Goal: Task Accomplishment & Management: Manage account settings

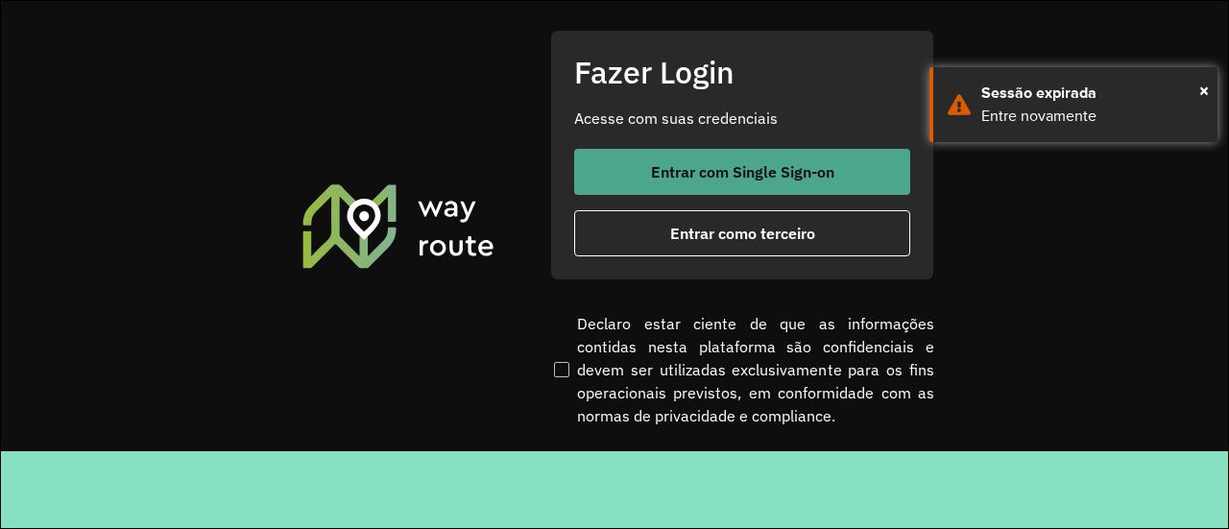
click at [617, 174] on button "Entrar com Single Sign-on" at bounding box center [742, 172] width 336 height 46
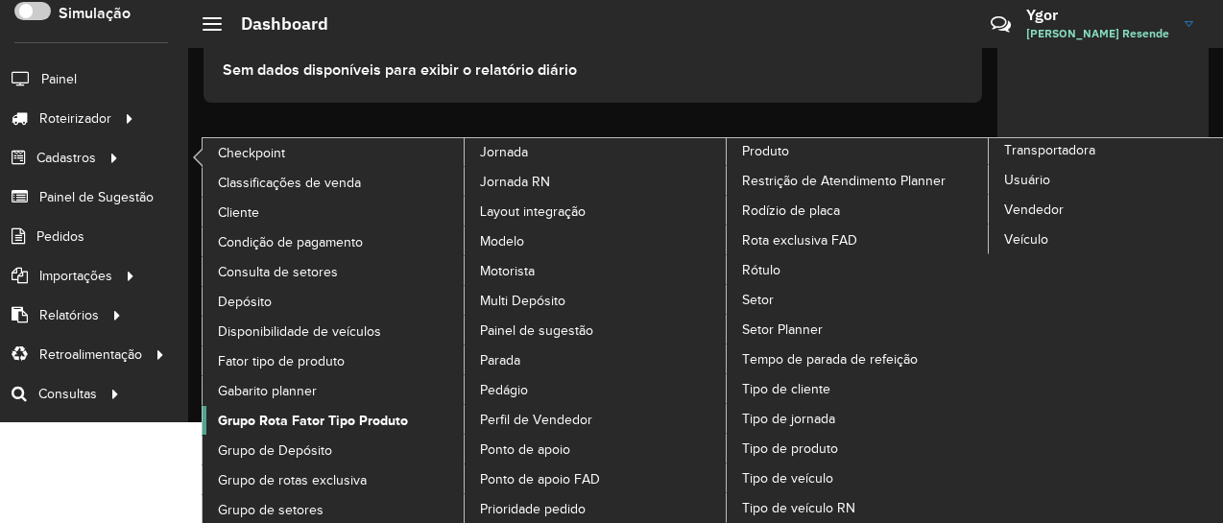
scroll to position [102, 0]
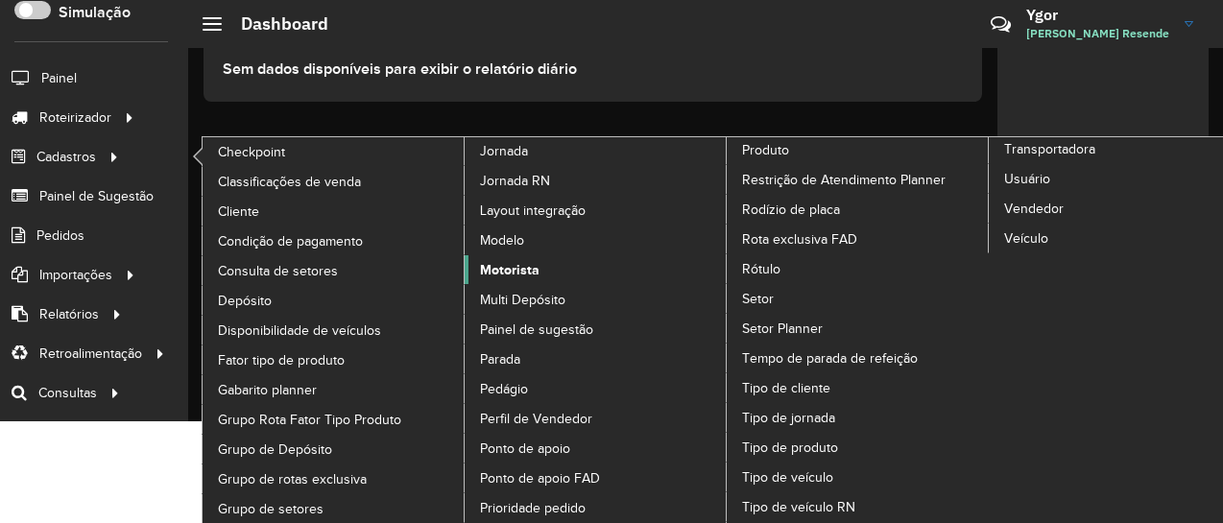
click at [509, 260] on span "Motorista" at bounding box center [510, 270] width 60 height 20
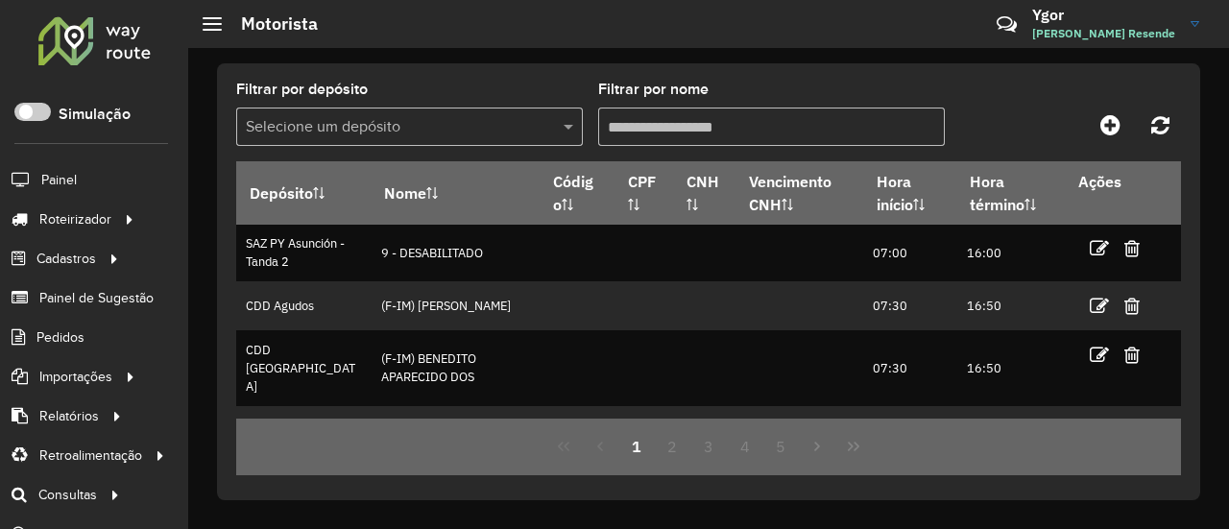
click at [466, 131] on input "text" at bounding box center [390, 127] width 289 height 23
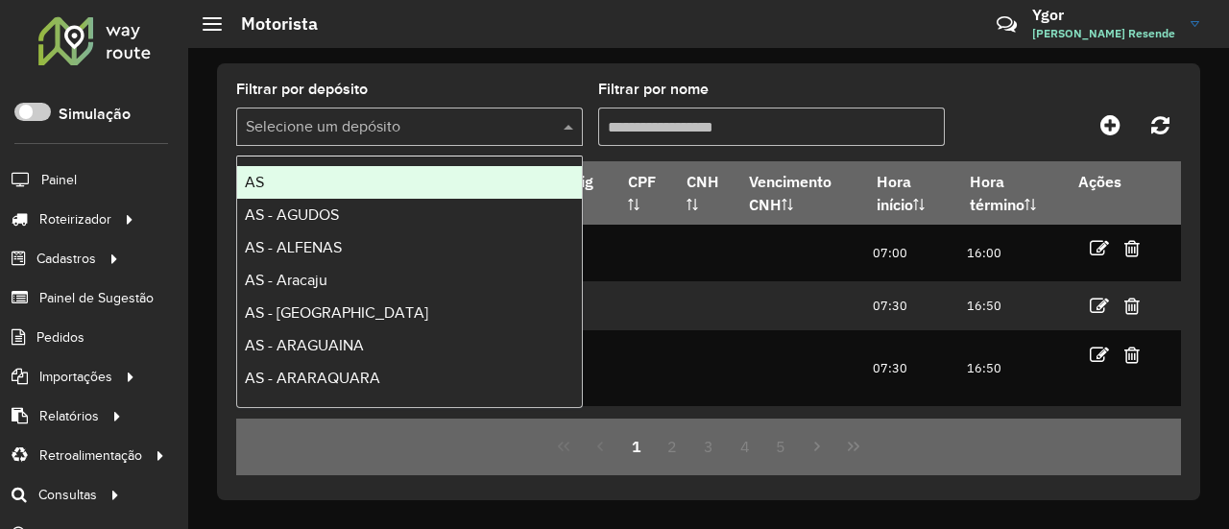
click at [466, 131] on input "text" at bounding box center [390, 127] width 289 height 23
click at [1101, 130] on icon at bounding box center [1110, 124] width 20 height 23
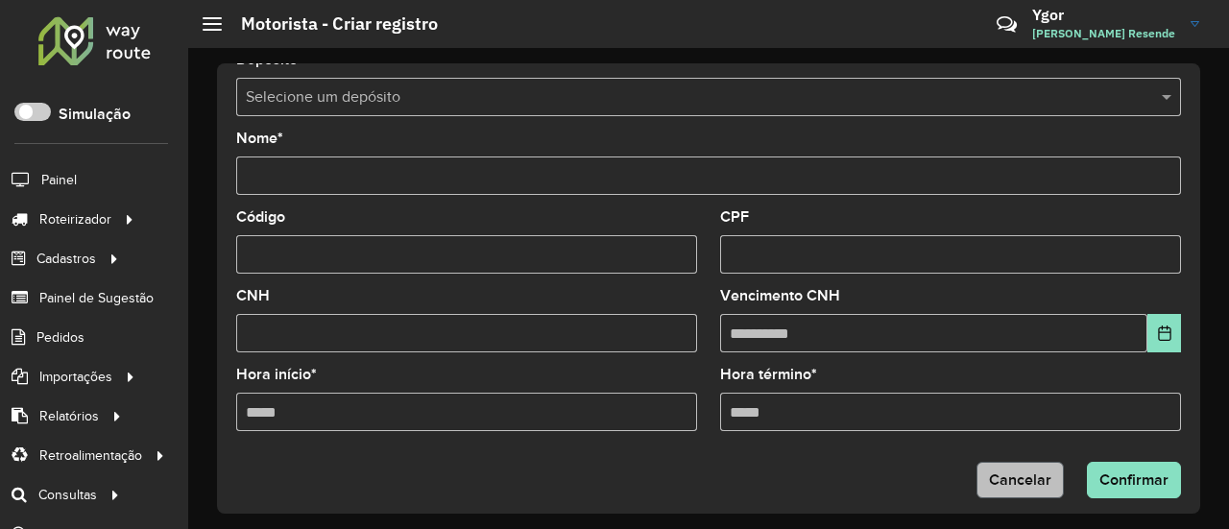
scroll to position [46, 0]
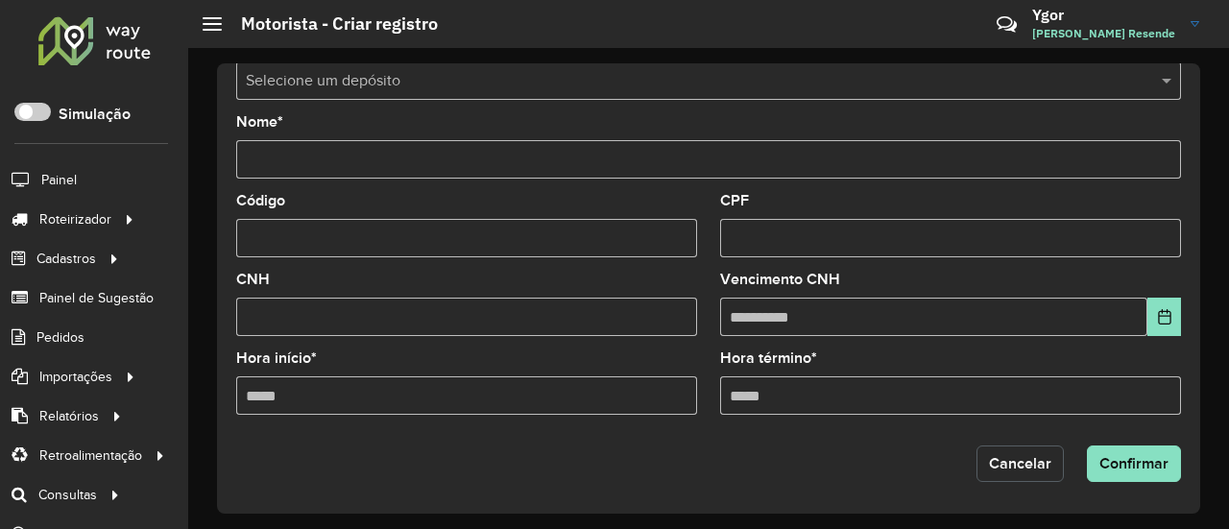
click at [980, 472] on button "Cancelar" at bounding box center [1019, 463] width 87 height 36
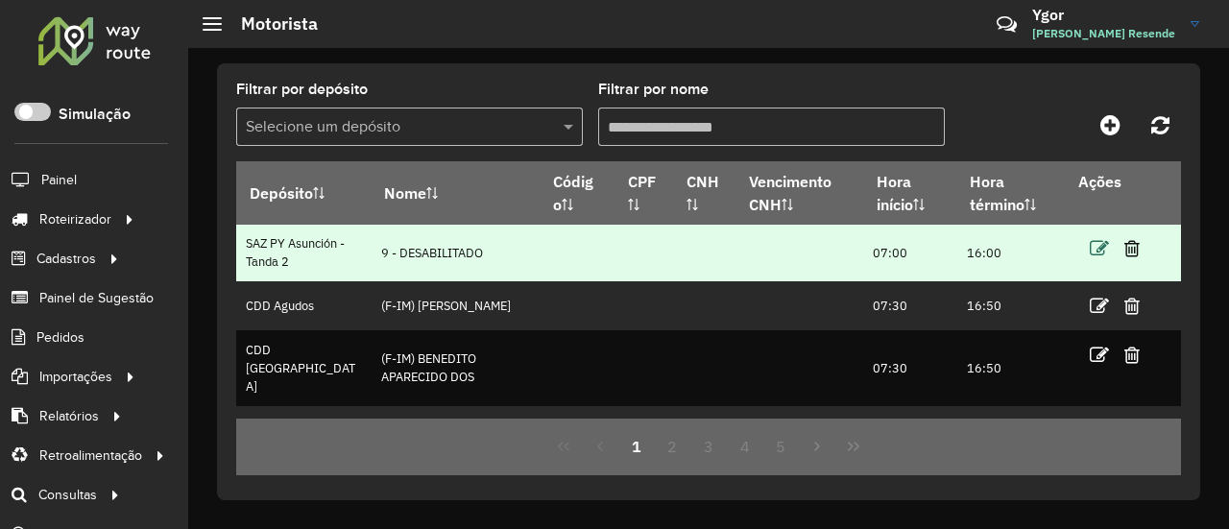
click at [1089, 247] on icon at bounding box center [1098, 248] width 19 height 19
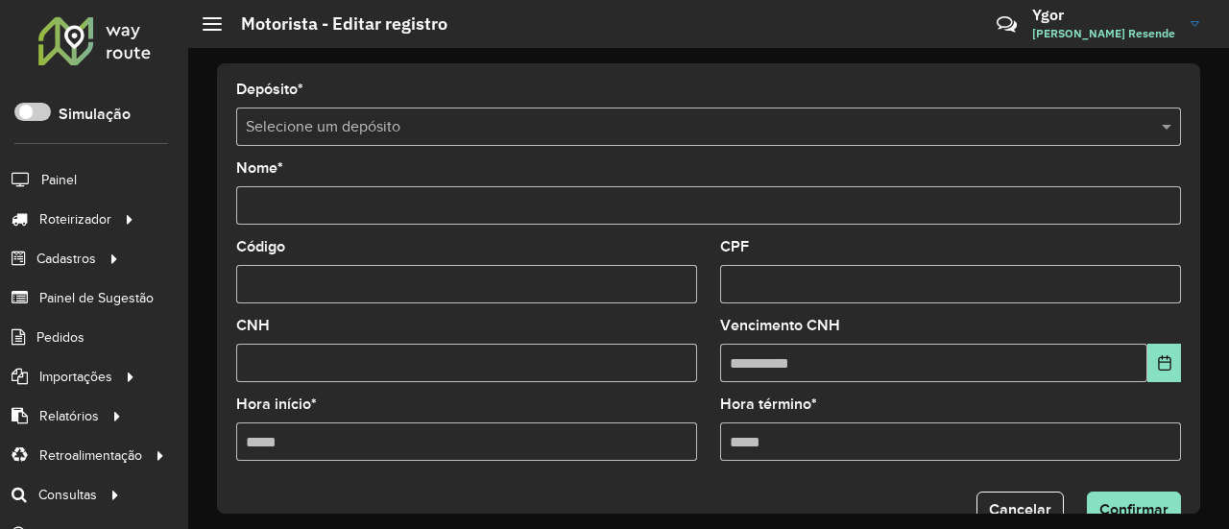
type input "**********"
type input "*****"
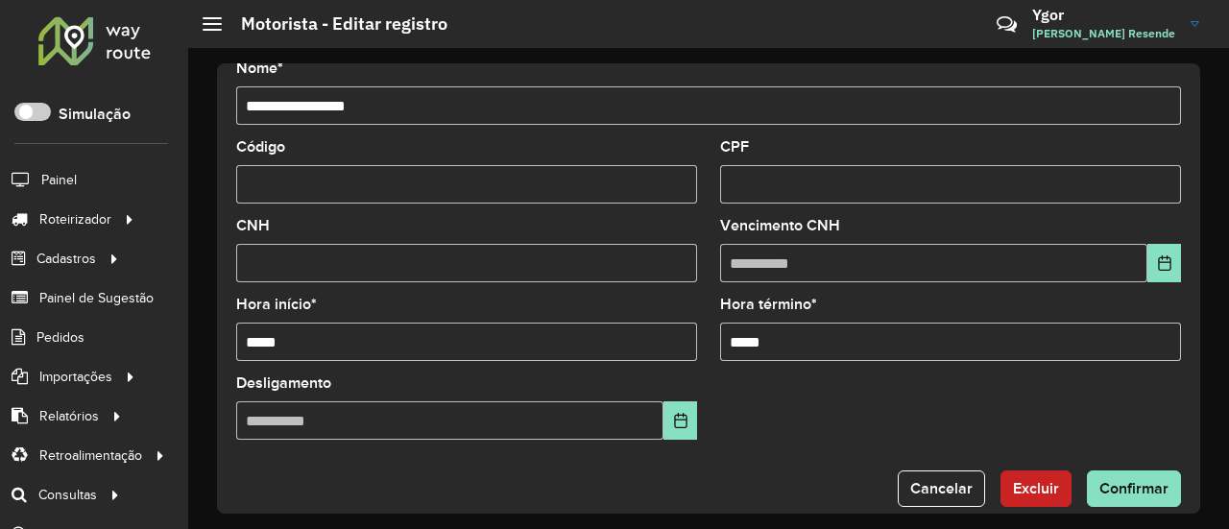
scroll to position [125, 0]
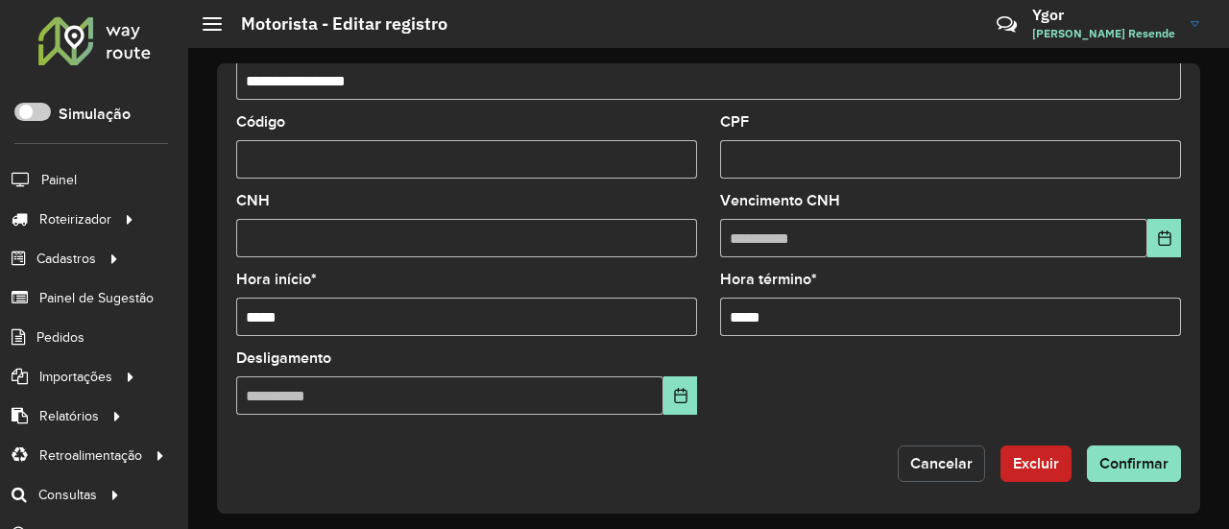
click at [927, 460] on span "Cancelar" at bounding box center [941, 463] width 62 height 16
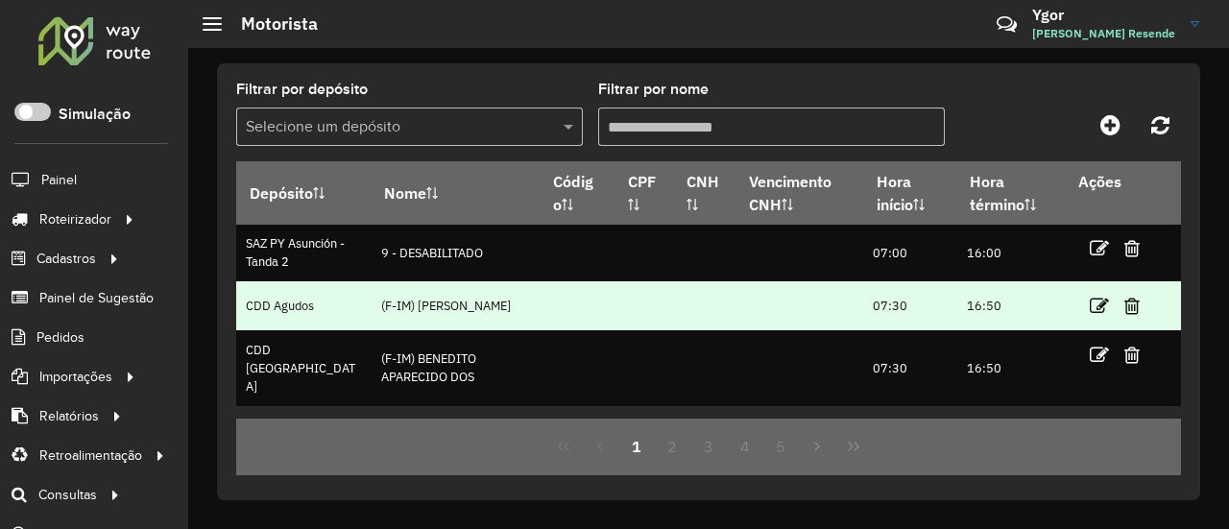
scroll to position [96, 0]
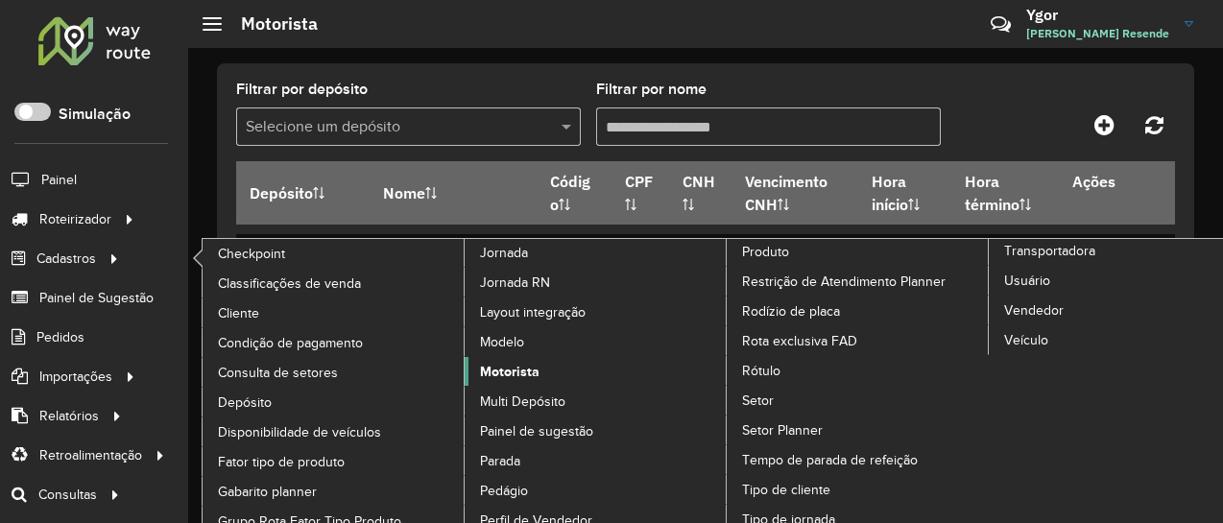
click at [532, 363] on span "Motorista" at bounding box center [510, 372] width 60 height 20
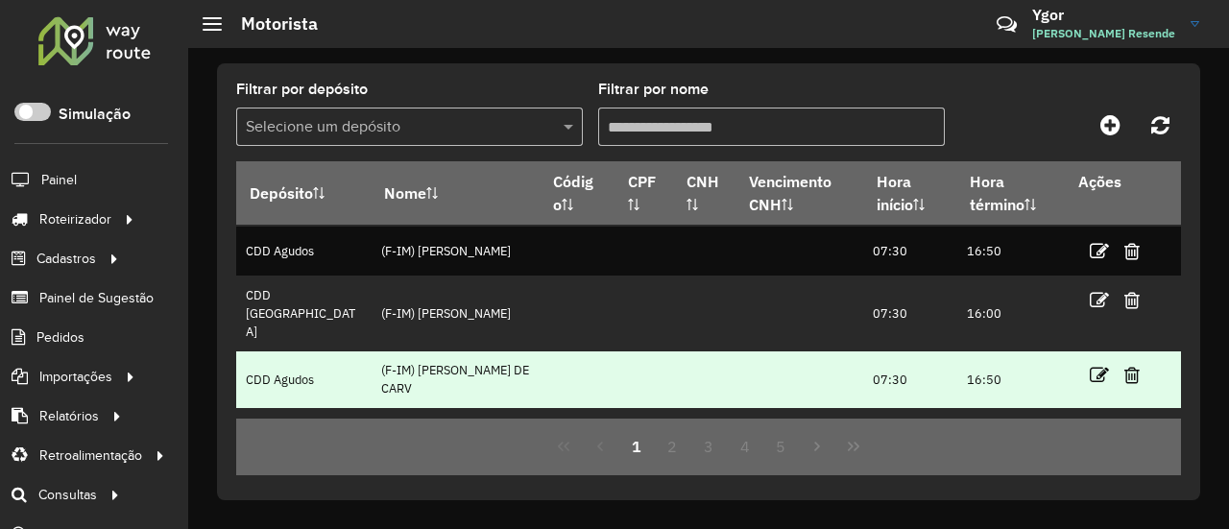
scroll to position [486, 0]
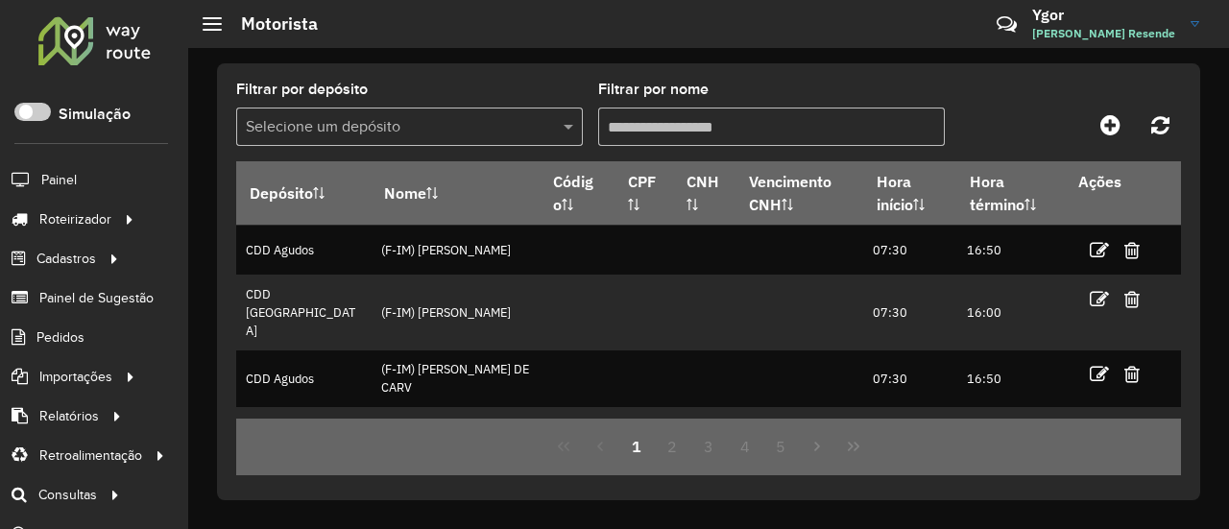
click at [369, 132] on input "text" at bounding box center [390, 127] width 289 height 23
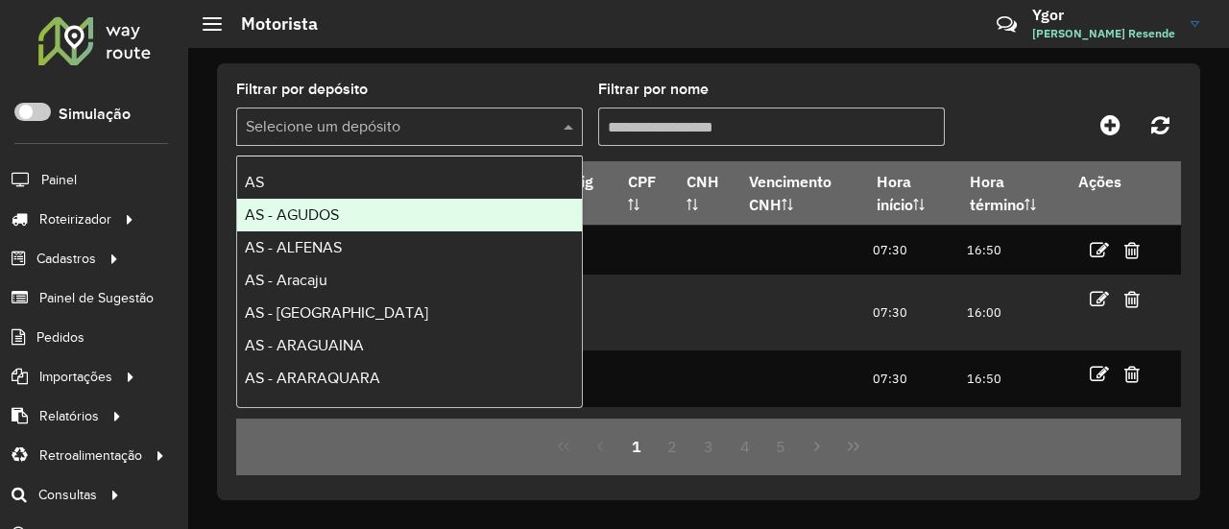
click at [330, 214] on span "AS - AGUDOS" at bounding box center [292, 214] width 94 height 16
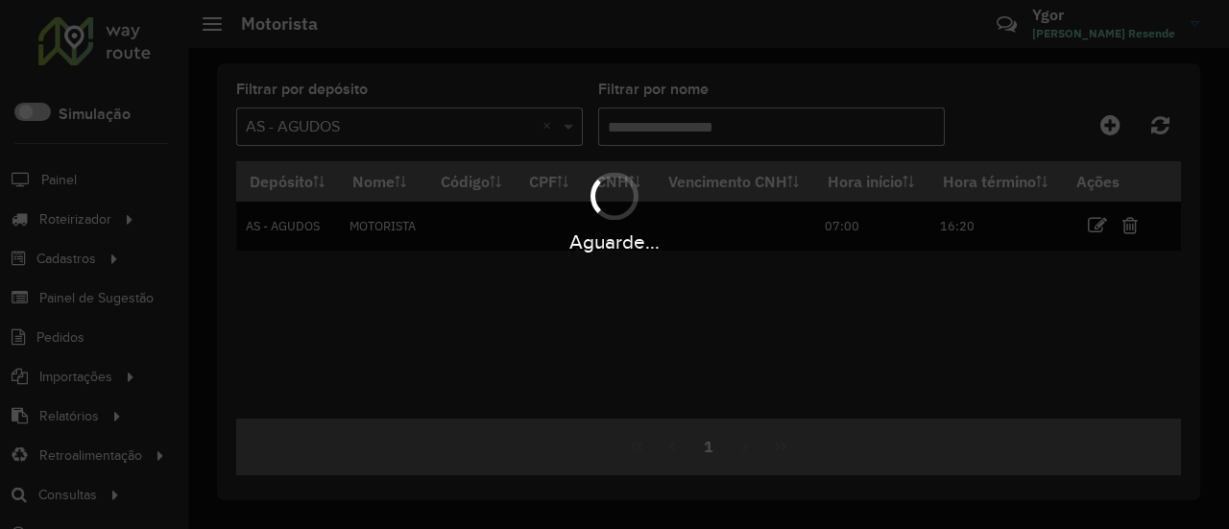
scroll to position [0, 0]
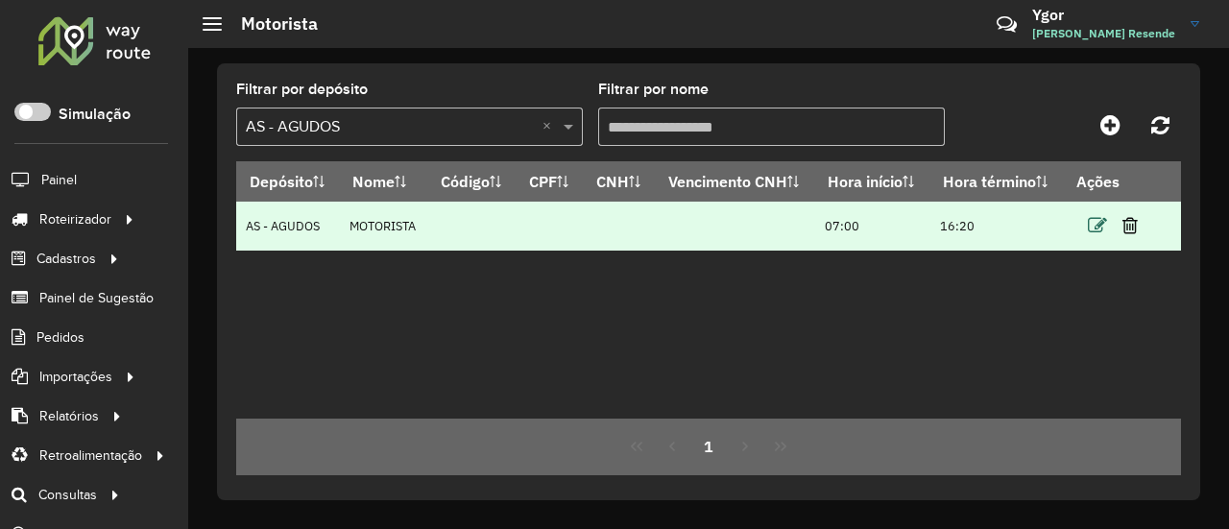
click at [1095, 235] on icon at bounding box center [1096, 225] width 19 height 19
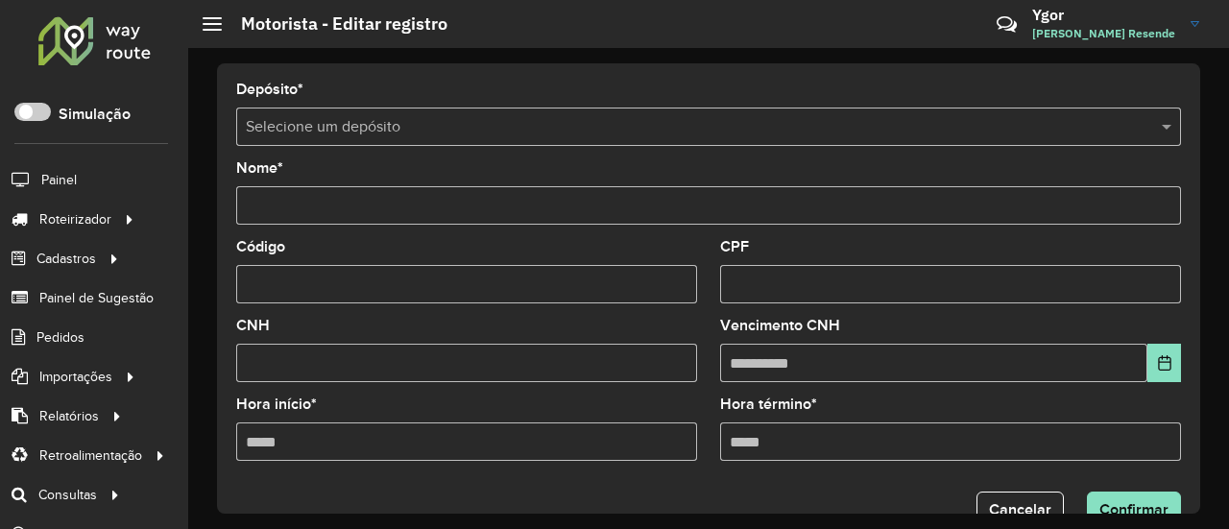
type input "*********"
type input "*****"
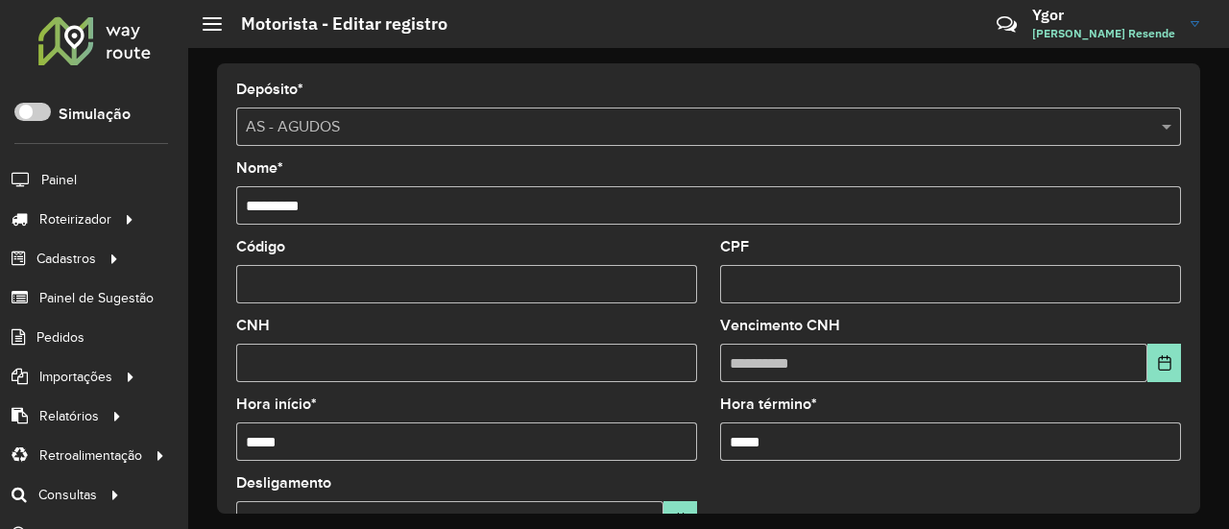
scroll to position [96, 0]
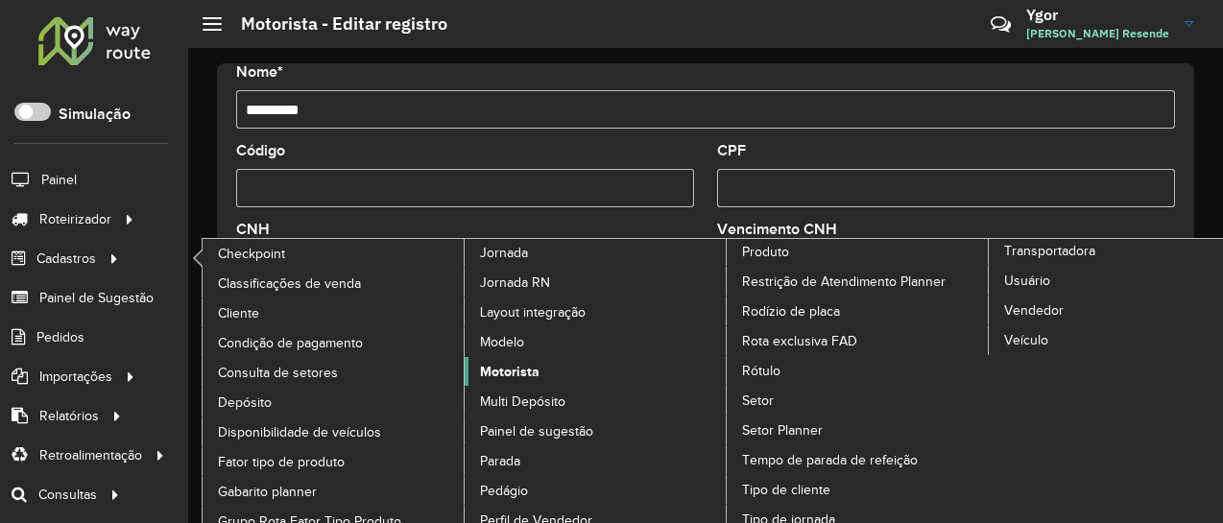
click at [498, 357] on link "Motorista" at bounding box center [596, 371] width 263 height 29
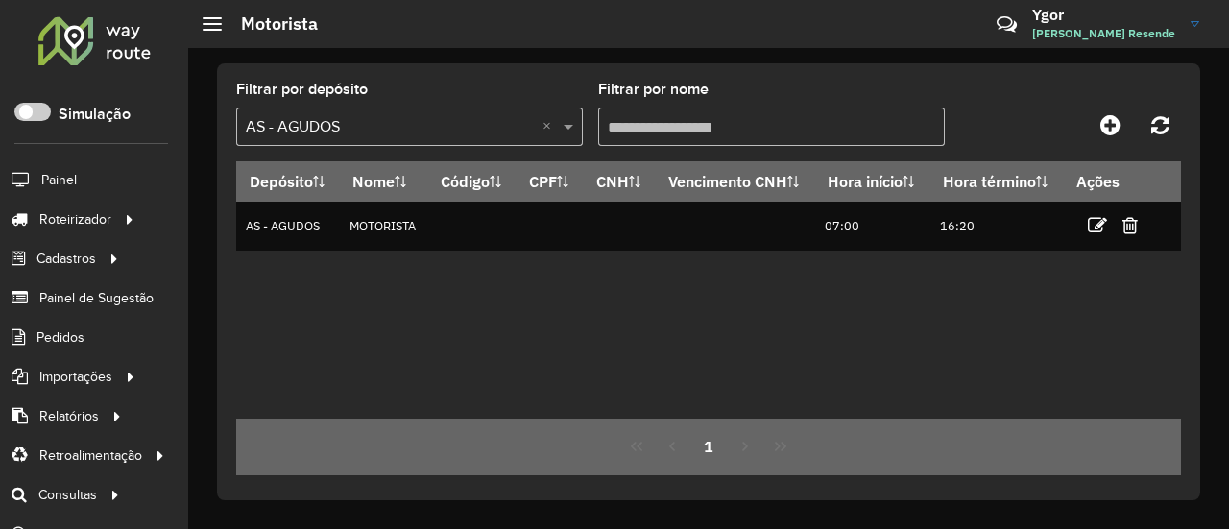
click at [734, 121] on input "Filtrar por nome" at bounding box center [771, 126] width 346 height 38
type input "*"
